Goal: Information Seeking & Learning: Learn about a topic

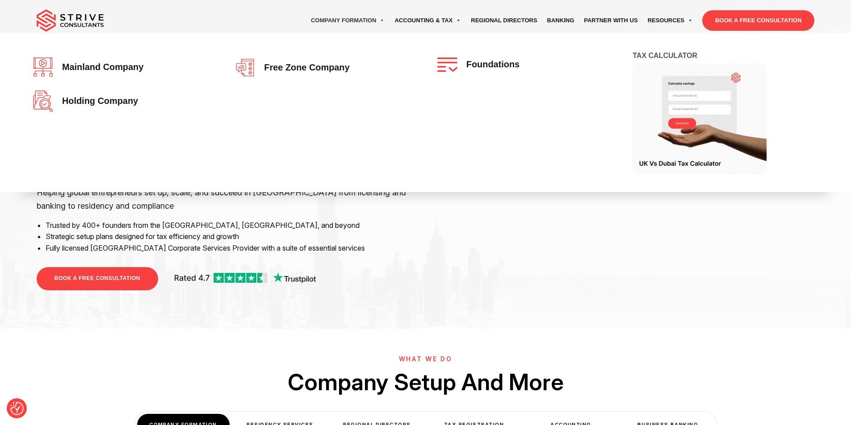
click at [77, 65] on span "Mainland company" at bounding box center [101, 68] width 86 height 10
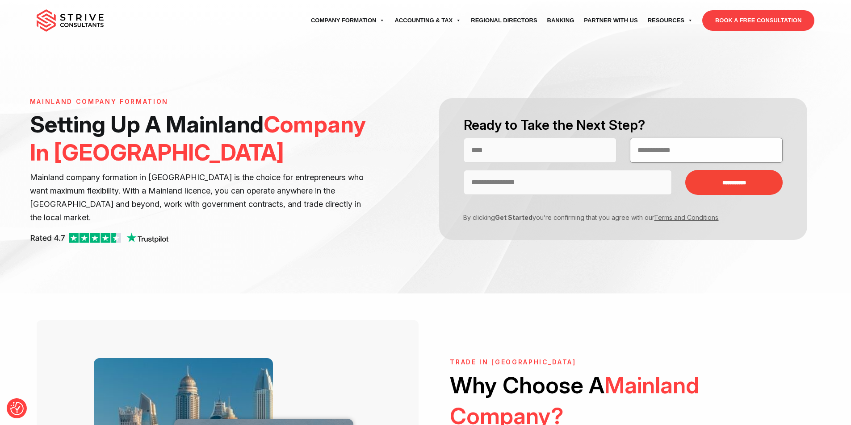
click at [654, 151] on input "Contact form" at bounding box center [706, 150] width 153 height 25
